Goal: Task Accomplishment & Management: Manage account settings

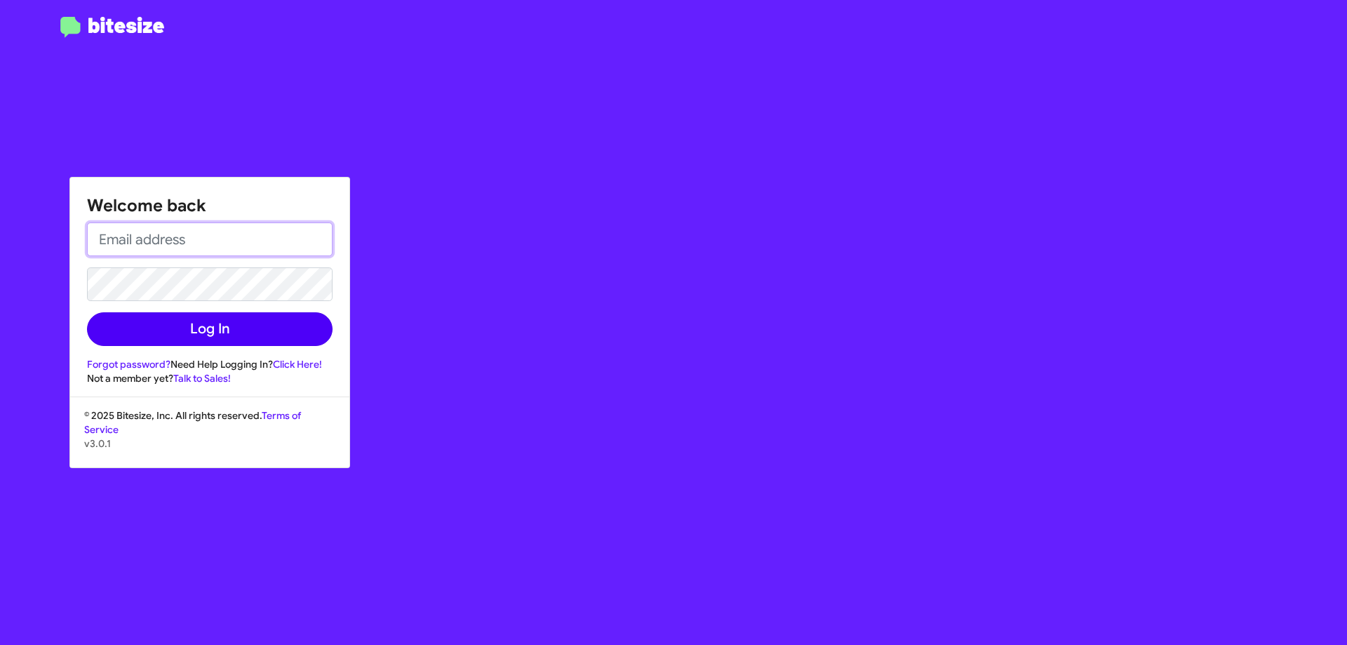
type input "[EMAIL_ADDRESS][DOMAIN_NAME]"
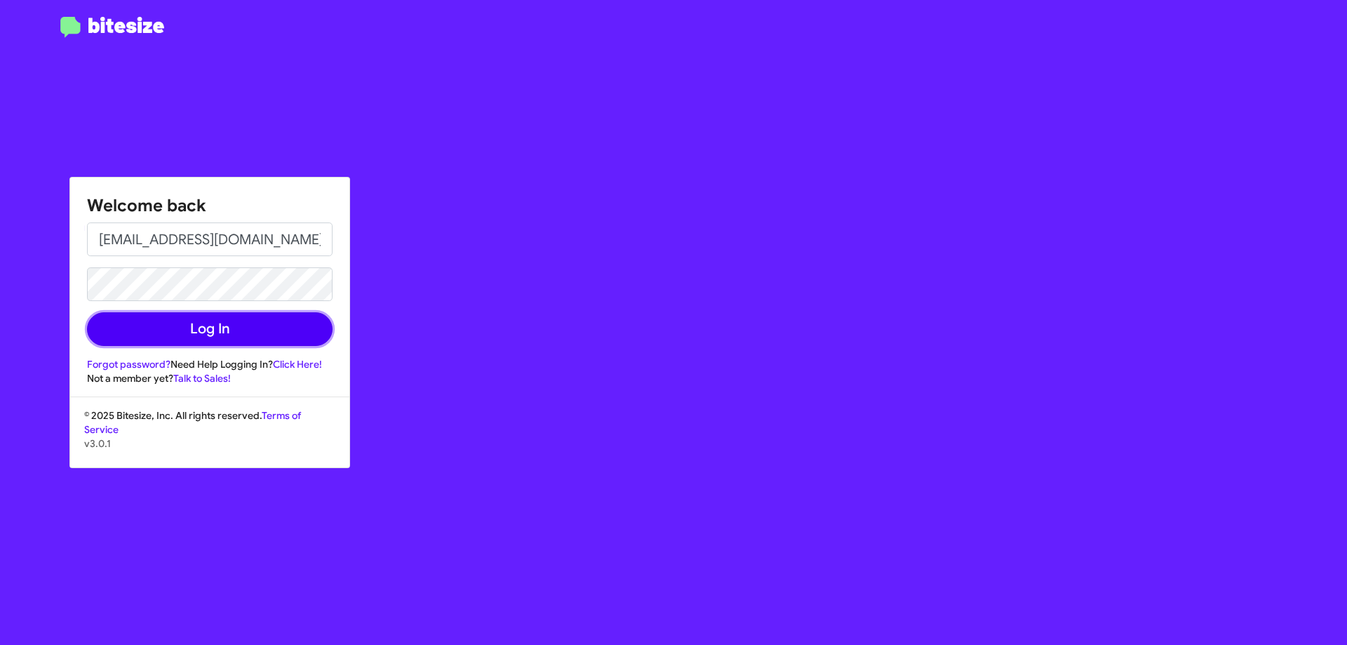
click at [239, 333] on button "Log In" at bounding box center [210, 329] width 246 height 34
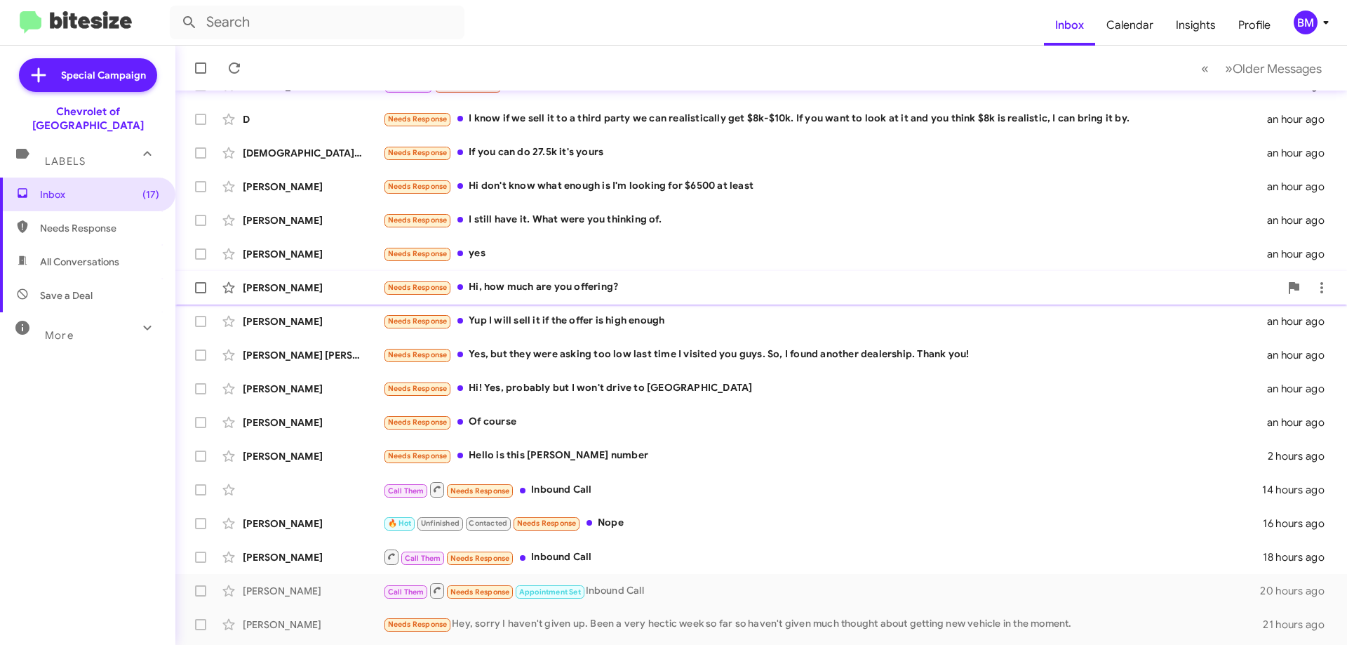
scroll to position [170, 0]
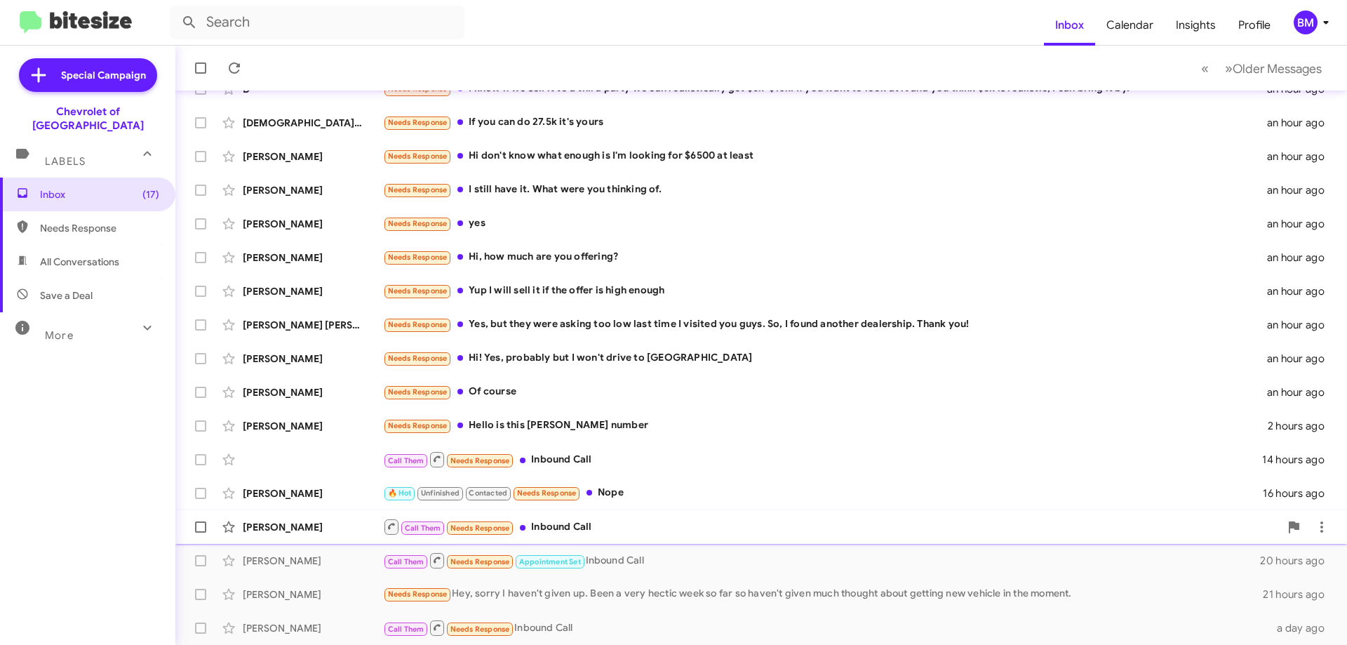
click at [624, 524] on div "Call Them Needs Response Inbound Call" at bounding box center [831, 527] width 897 height 18
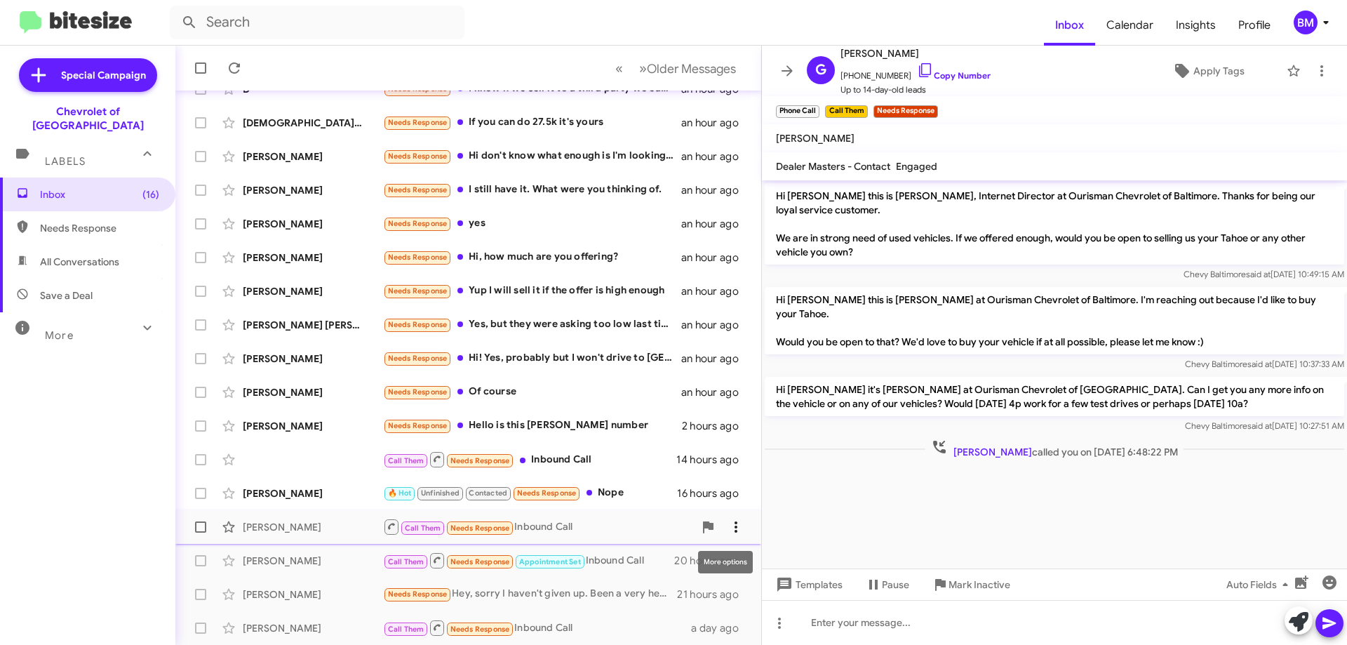
click at [728, 530] on icon at bounding box center [736, 527] width 17 height 17
click at [655, 430] on span "Mark as unread" at bounding box center [620, 423] width 71 height 34
click at [788, 67] on icon at bounding box center [787, 70] width 11 height 11
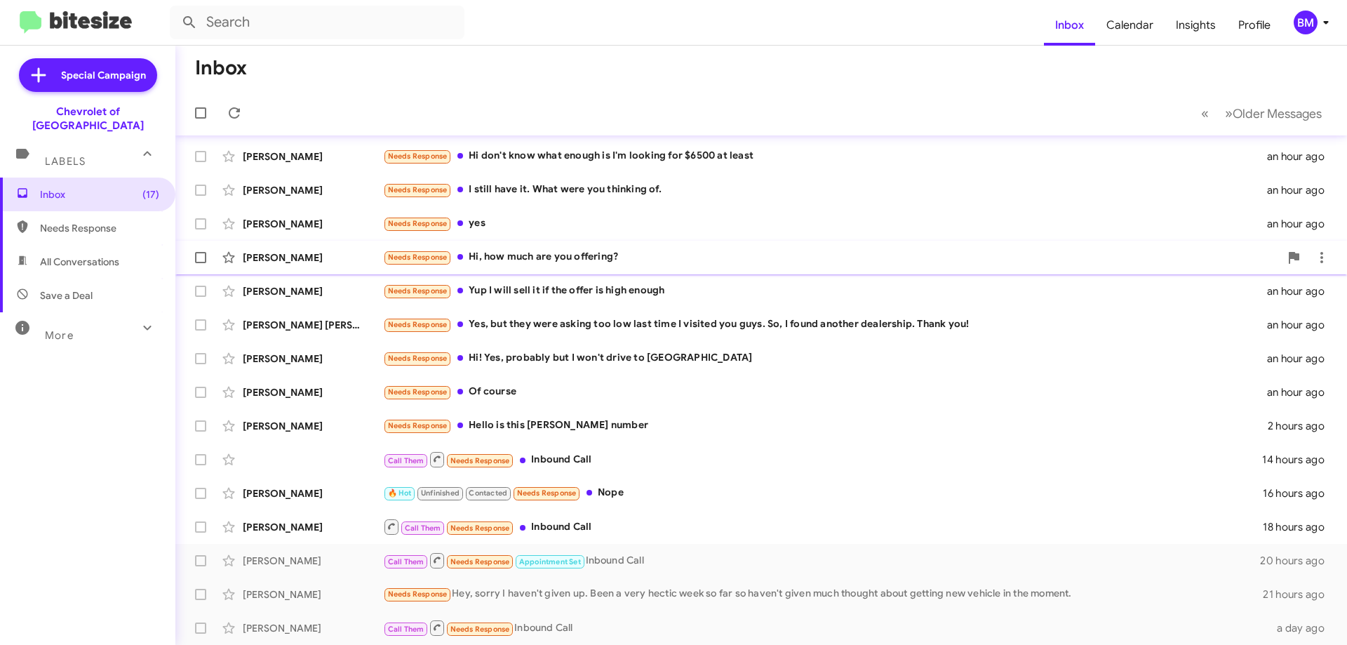
scroll to position [100, 0]
